Goal: Information Seeking & Learning: Learn about a topic

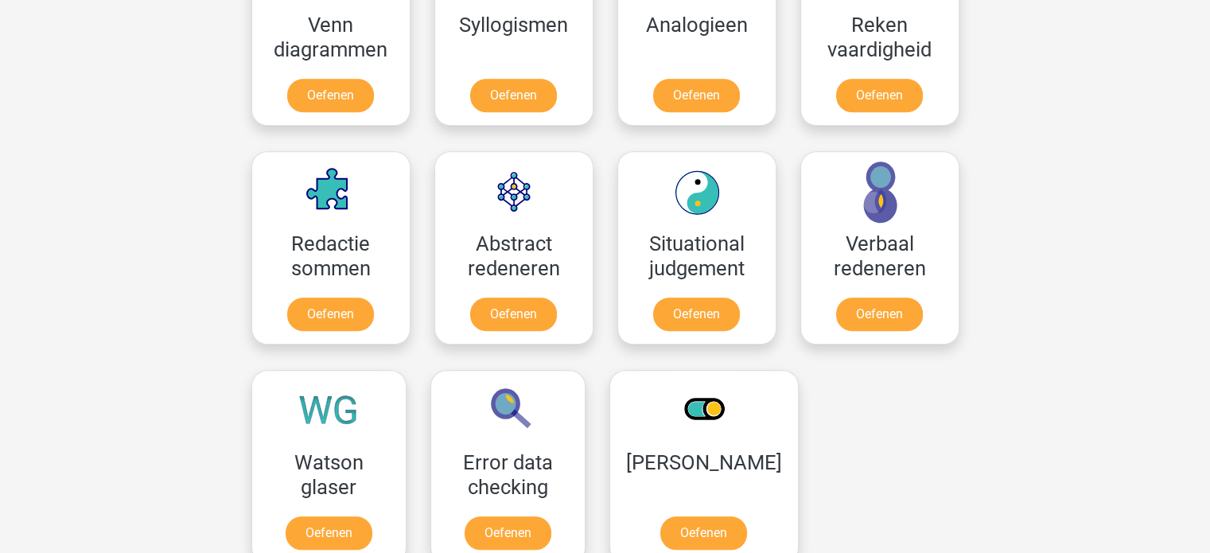
scroll to position [954, 0]
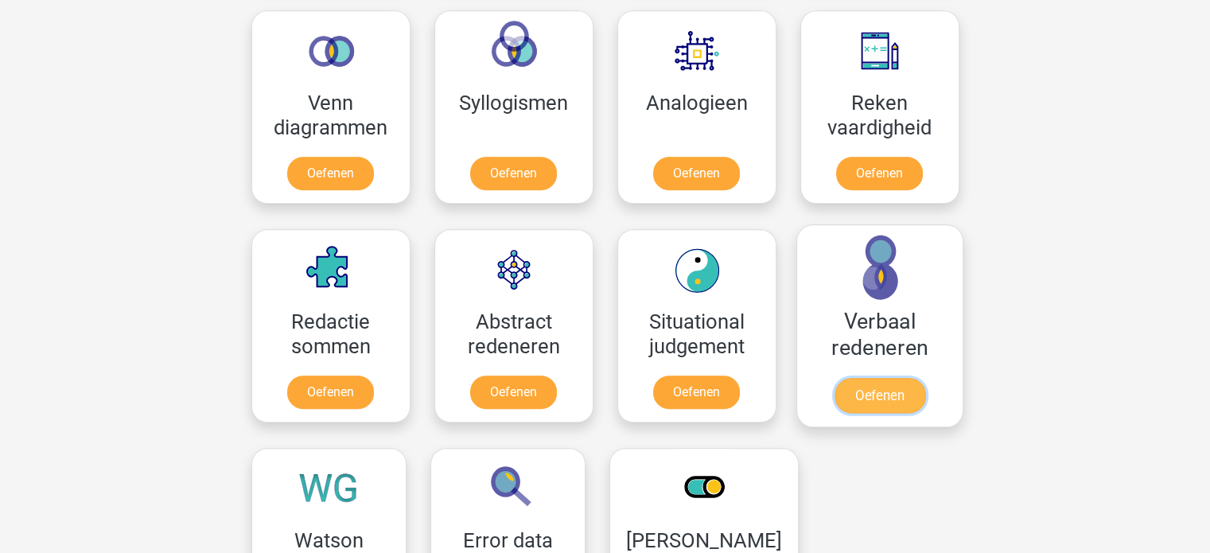
click at [868, 390] on link "Oefenen" at bounding box center [878, 395] width 91 height 35
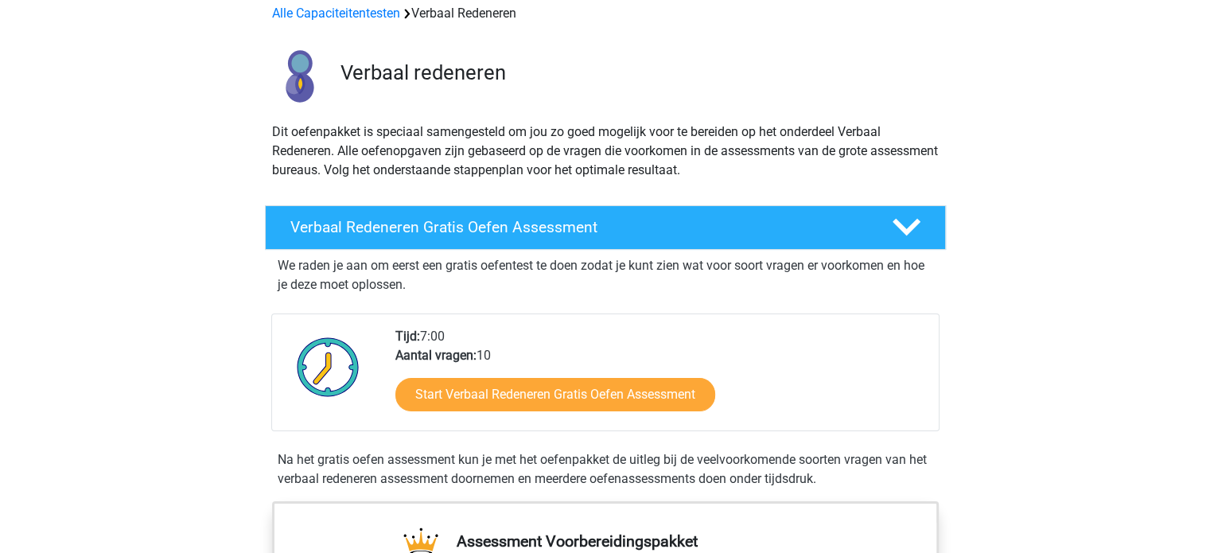
scroll to position [80, 0]
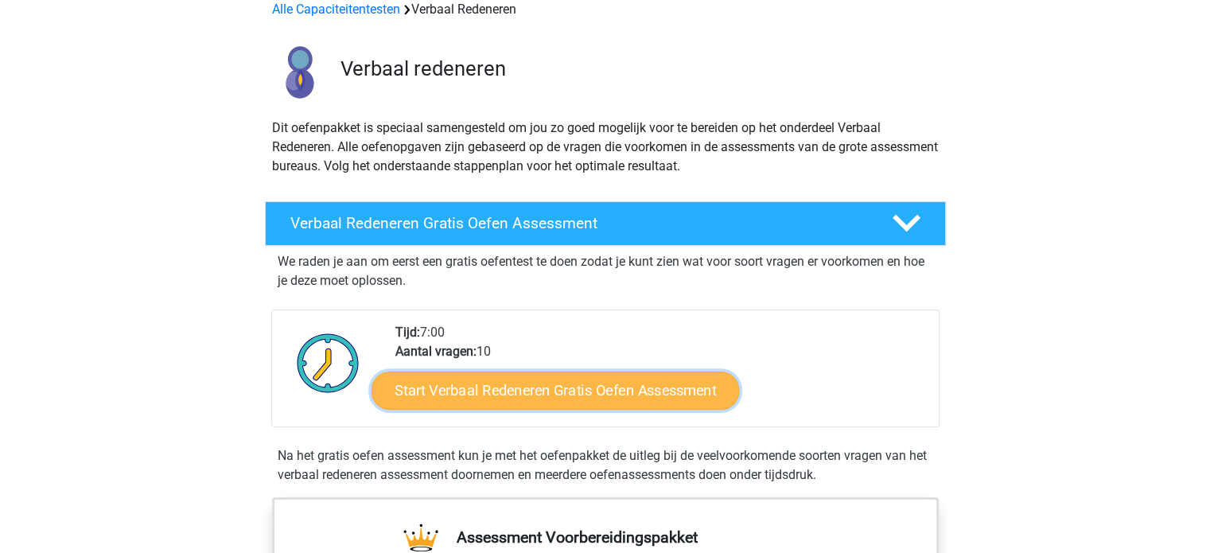
click at [584, 388] on link "Start Verbaal Redeneren Gratis Oefen Assessment" at bounding box center [554, 390] width 367 height 38
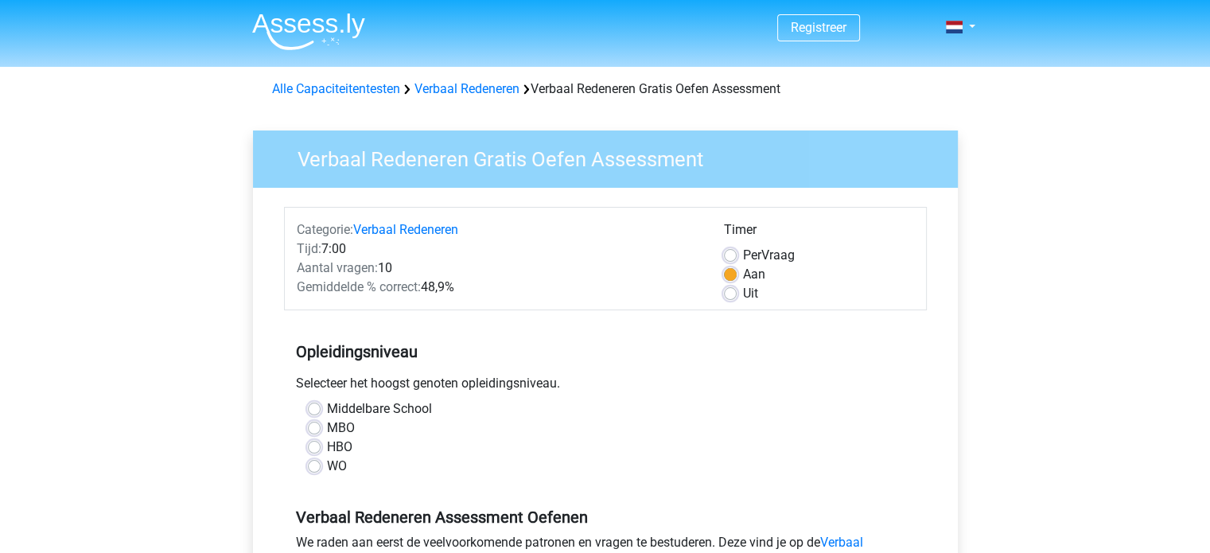
click at [327, 429] on label "MBO" at bounding box center [341, 427] width 28 height 19
click at [316, 429] on input "MBO" at bounding box center [314, 426] width 13 height 16
radio input "true"
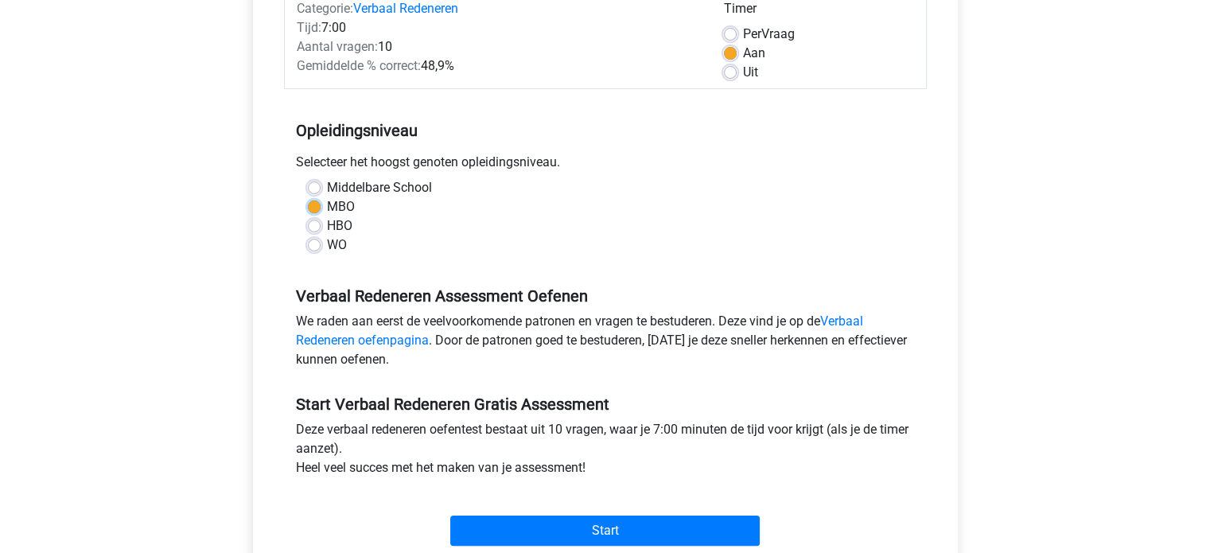
scroll to position [398, 0]
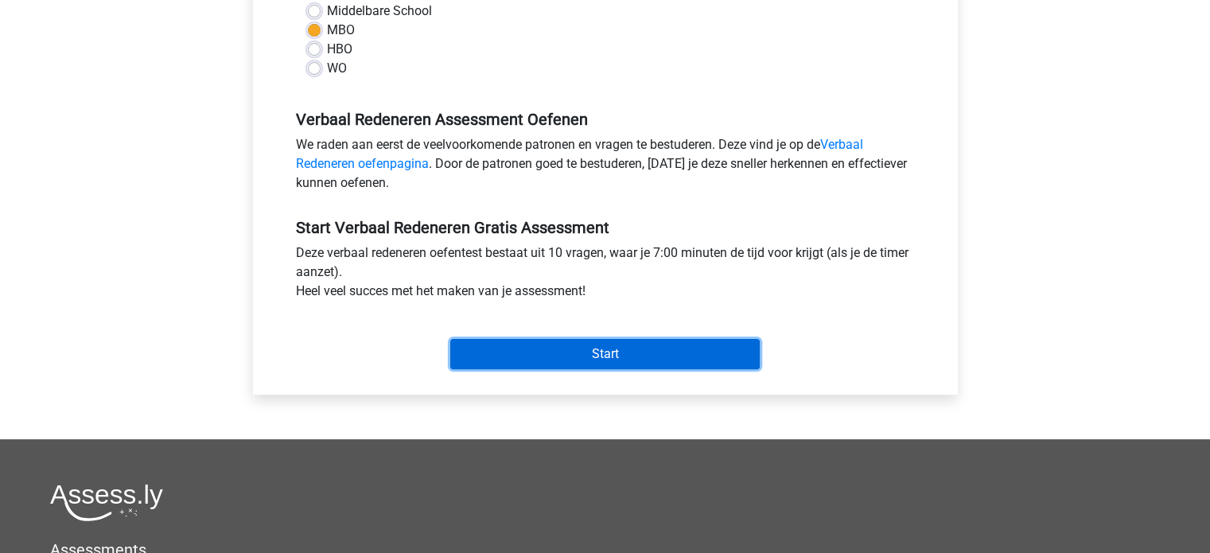
click at [630, 351] on input "Start" at bounding box center [604, 354] width 309 height 30
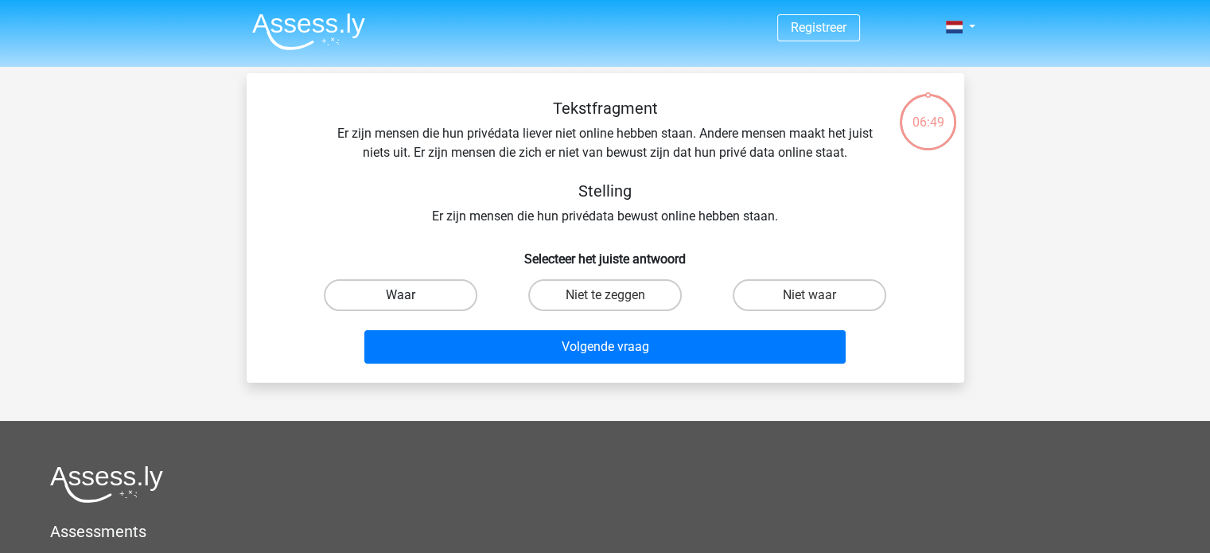
click at [357, 293] on label "Waar" at bounding box center [400, 295] width 153 height 32
click at [400, 295] on input "Waar" at bounding box center [405, 300] width 10 height 10
radio input "true"
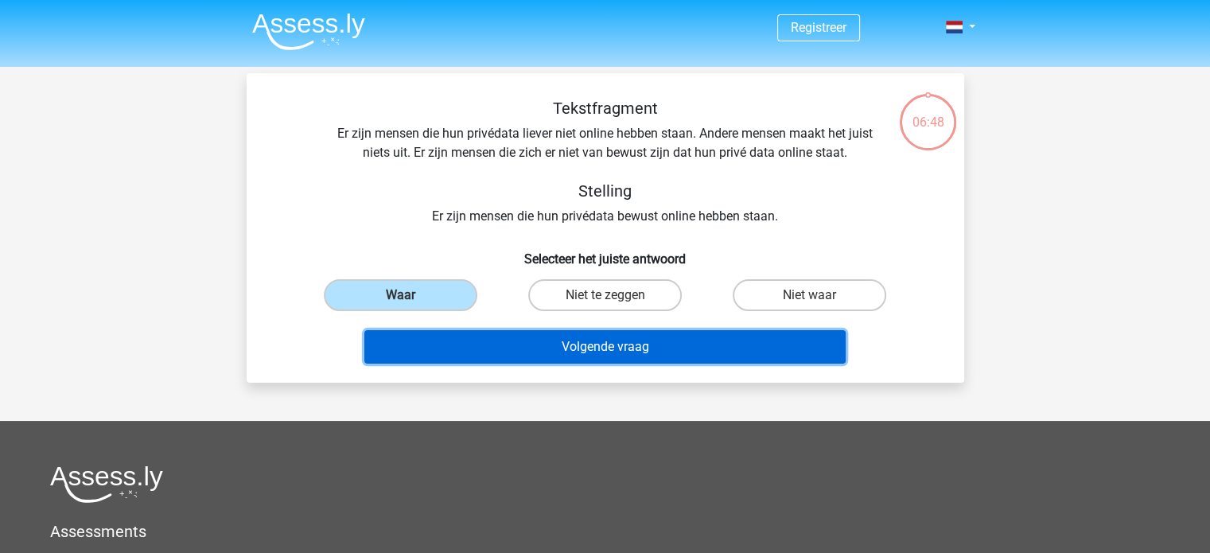
click at [661, 346] on button "Volgende vraag" at bounding box center [604, 346] width 481 height 33
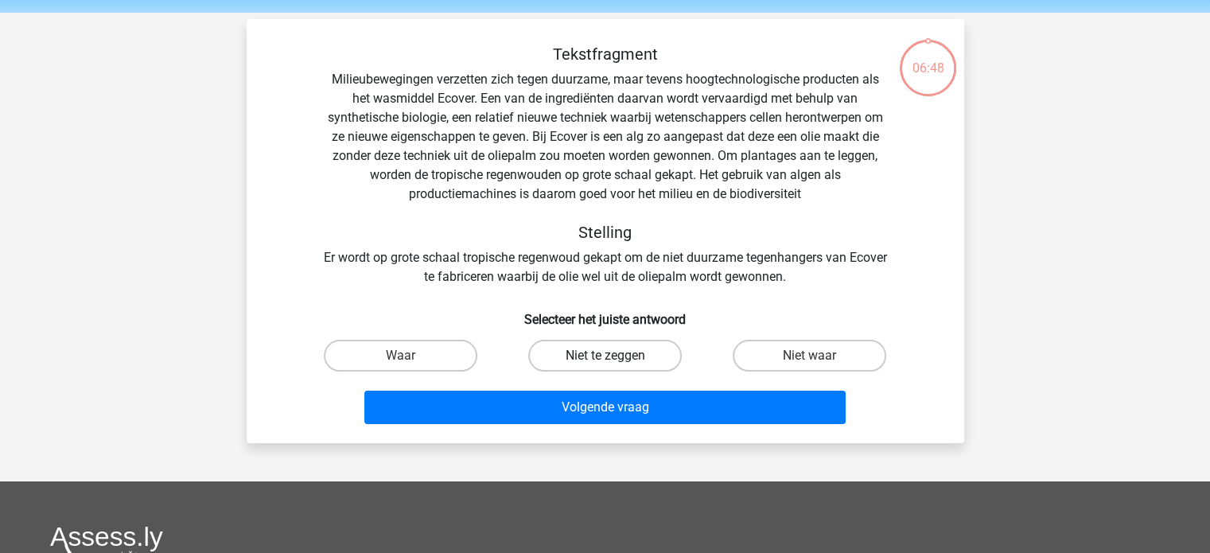
scroll to position [73, 0]
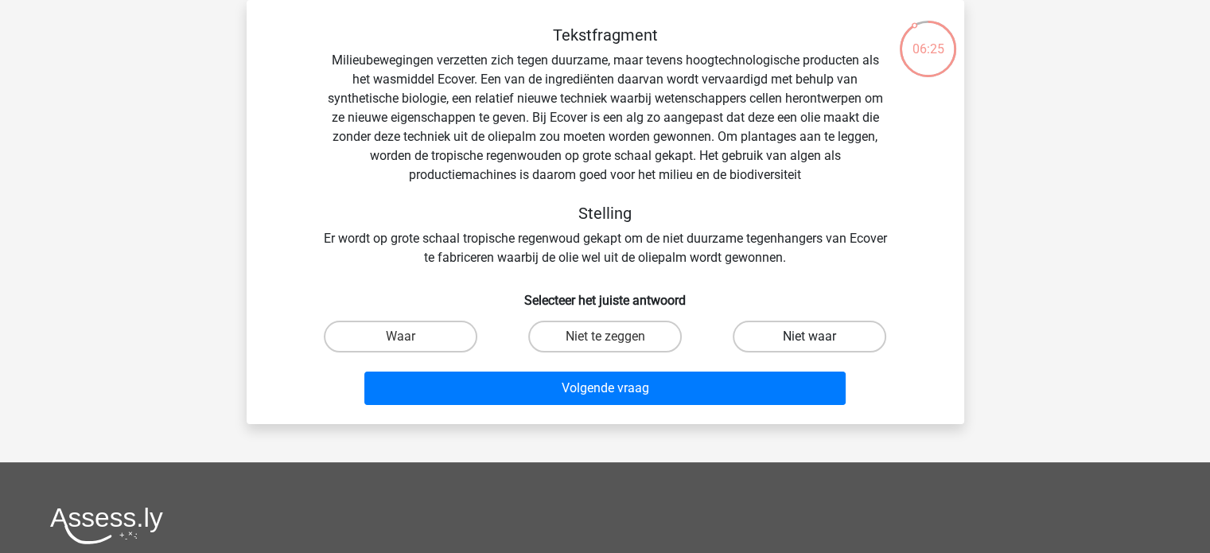
click at [817, 333] on label "Niet waar" at bounding box center [808, 336] width 153 height 32
click at [817, 336] on input "Niet waar" at bounding box center [815, 341] width 10 height 10
radio input "true"
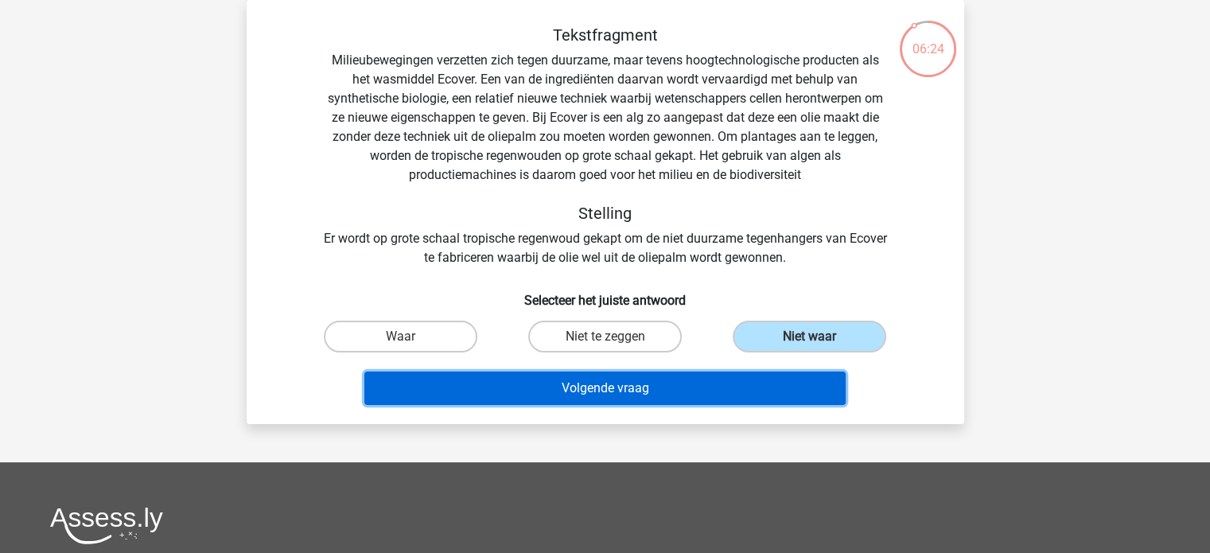
click at [654, 386] on button "Volgende vraag" at bounding box center [604, 387] width 481 height 33
